Goal: Navigation & Orientation: Find specific page/section

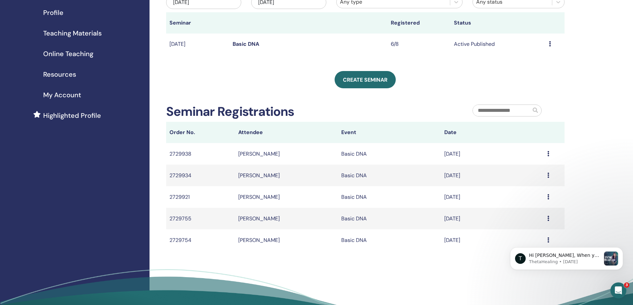
click at [533, 199] on td "Sep/24, 2025" at bounding box center [492, 197] width 103 height 22
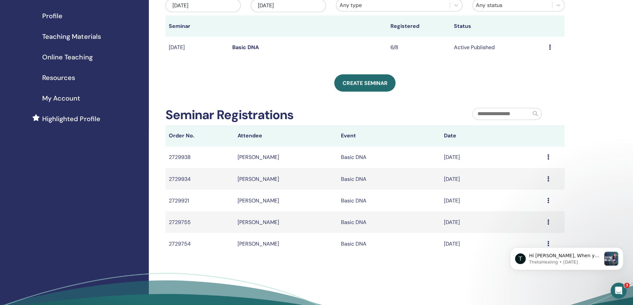
scroll to position [77, 0]
click at [621, 292] on div "Open Intercom Messenger" at bounding box center [617, 290] width 22 height 22
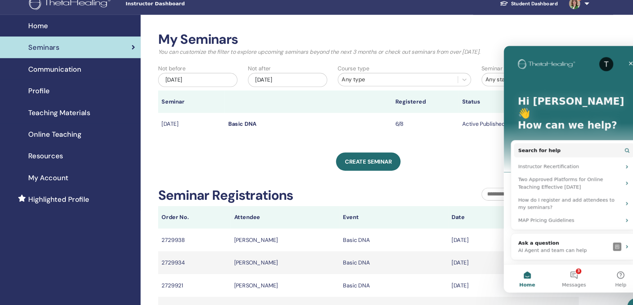
scroll to position [0, 0]
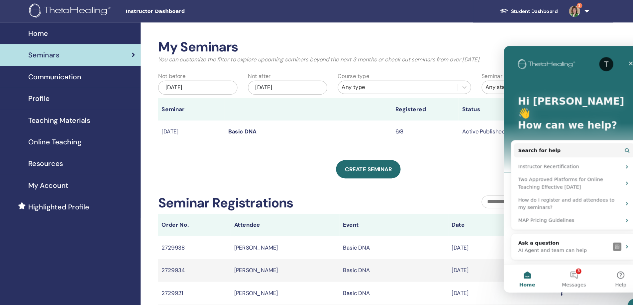
click at [517, 11] on link "Student Dashboard" at bounding box center [516, 11] width 65 height 12
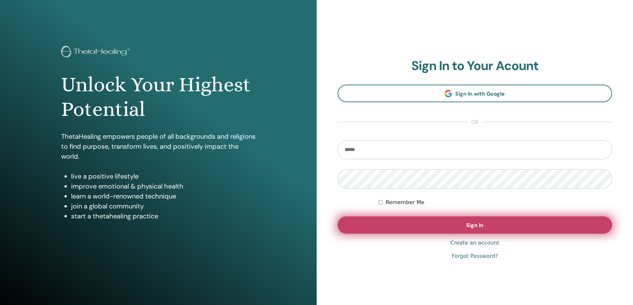
type input "**********"
click at [472, 228] on span "Sign In" at bounding box center [474, 225] width 17 height 7
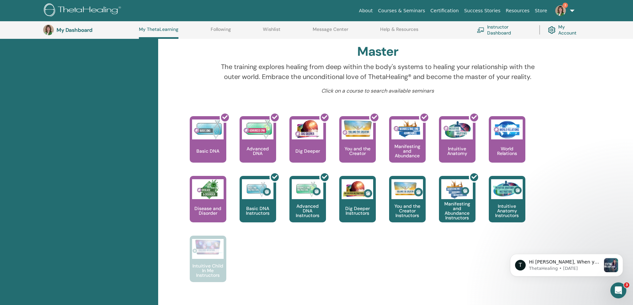
scroll to position [211, 0]
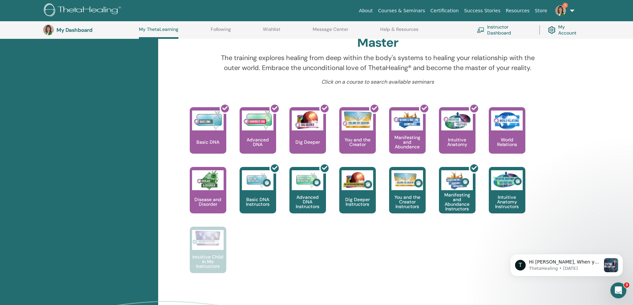
click at [559, 28] on link "My Account" at bounding box center [565, 30] width 35 height 15
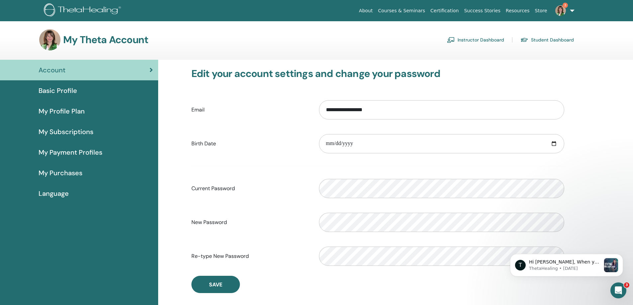
click at [64, 175] on span "My Purchases" at bounding box center [61, 173] width 44 height 10
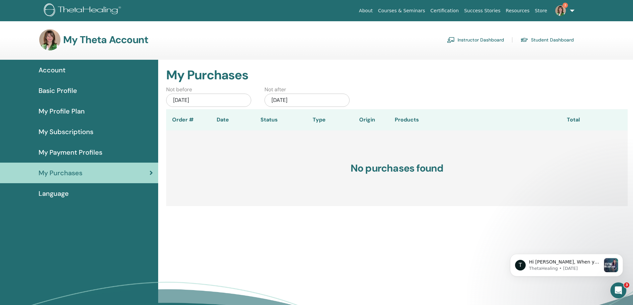
click at [71, 88] on span "Basic Profile" at bounding box center [58, 91] width 39 height 10
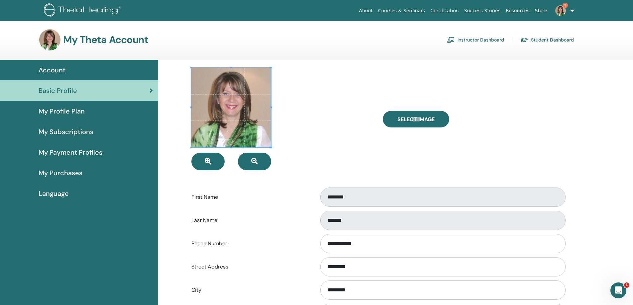
click at [69, 110] on span "My Profile Plan" at bounding box center [62, 111] width 46 height 10
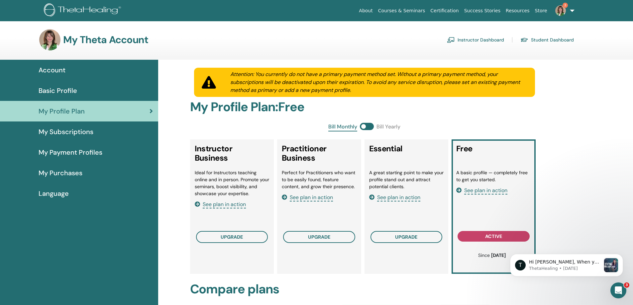
click at [85, 131] on span "My Subscriptions" at bounding box center [66, 132] width 55 height 10
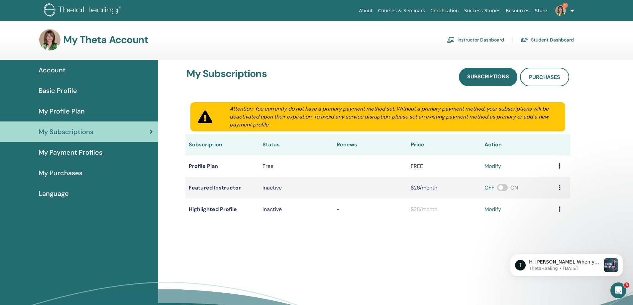
click at [92, 151] on span "My Payment Profiles" at bounding box center [71, 153] width 64 height 10
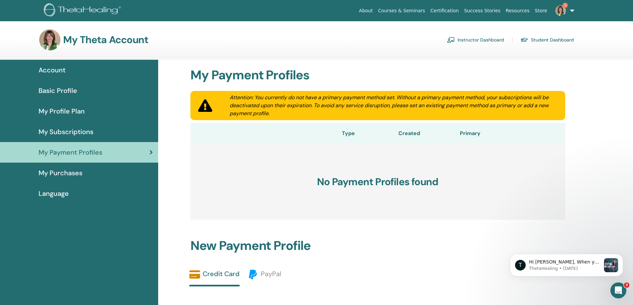
click at [62, 69] on span "Account" at bounding box center [52, 70] width 27 height 10
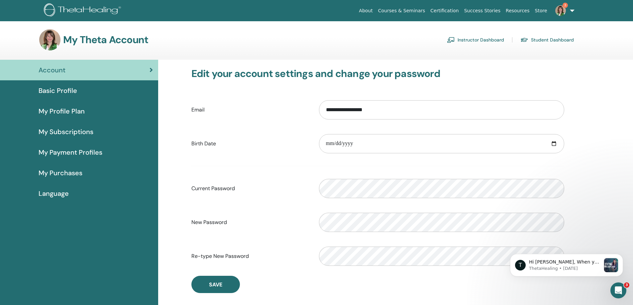
click at [422, 10] on link "Courses & Seminars" at bounding box center [401, 11] width 52 height 12
